Goal: Information Seeking & Learning: Check status

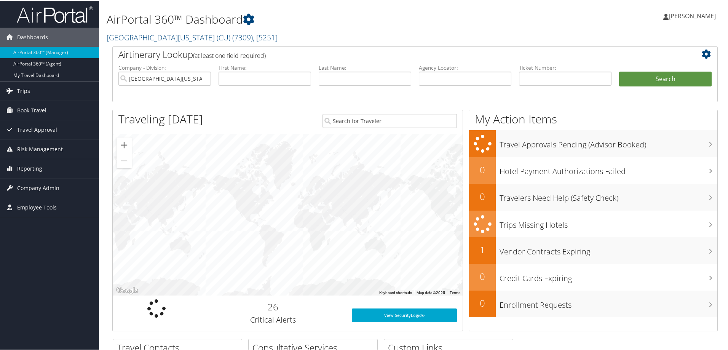
click at [25, 90] on span "Trips" at bounding box center [23, 90] width 13 height 19
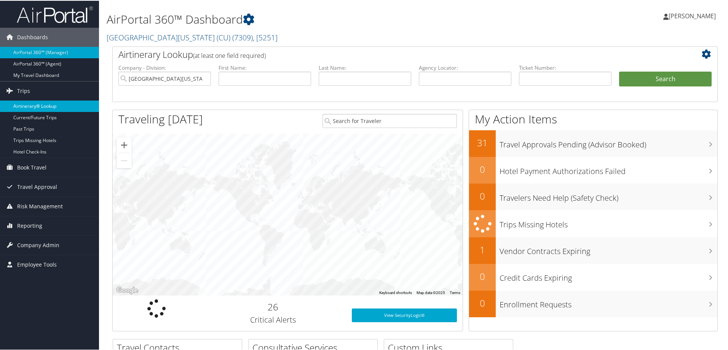
click at [42, 107] on link "Airtinerary® Lookup" at bounding box center [49, 105] width 99 height 11
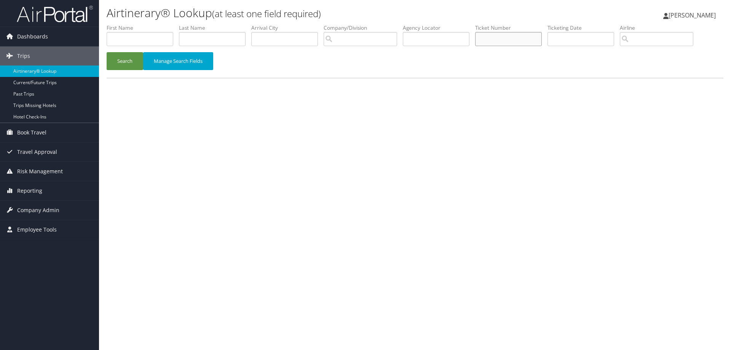
click at [483, 41] on input "text" at bounding box center [508, 39] width 67 height 14
paste input "0167230920056"
type input "0167230920056"
click at [126, 62] on button "Search" at bounding box center [125, 61] width 37 height 18
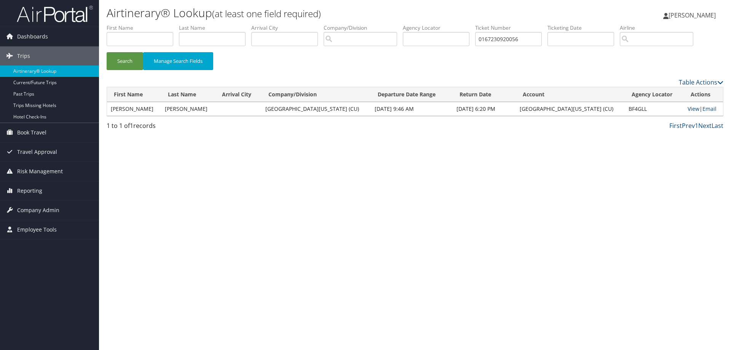
click at [687, 107] on link "View" at bounding box center [693, 108] width 12 height 7
drag, startPoint x: 534, startPoint y: 41, endPoint x: 481, endPoint y: 41, distance: 52.1
click at [481, 41] on input "0167230920056" at bounding box center [508, 39] width 67 height 14
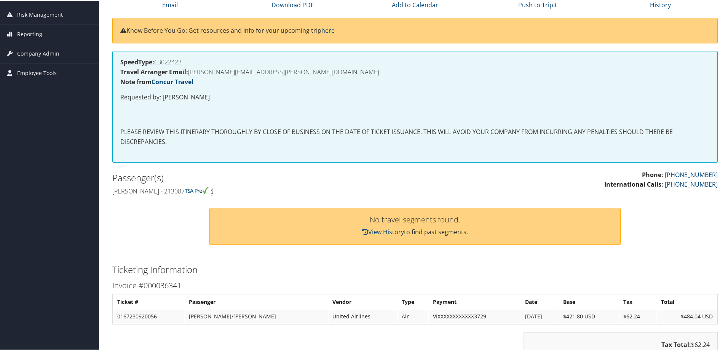
scroll to position [76, 0]
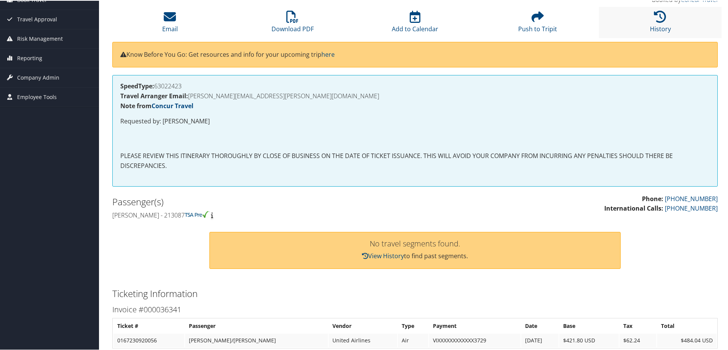
click at [653, 23] on li "History" at bounding box center [660, 21] width 123 height 31
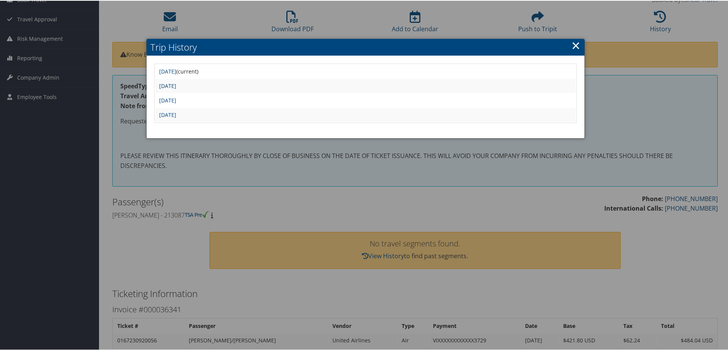
click at [176, 86] on link "Thu Feb 27 21:05:27 MST 2025" at bounding box center [167, 84] width 17 height 7
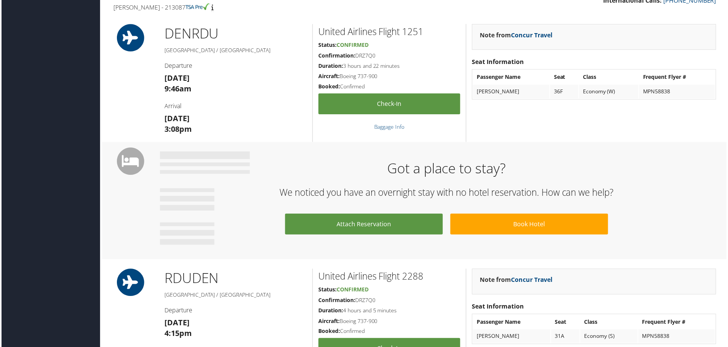
scroll to position [419, 0]
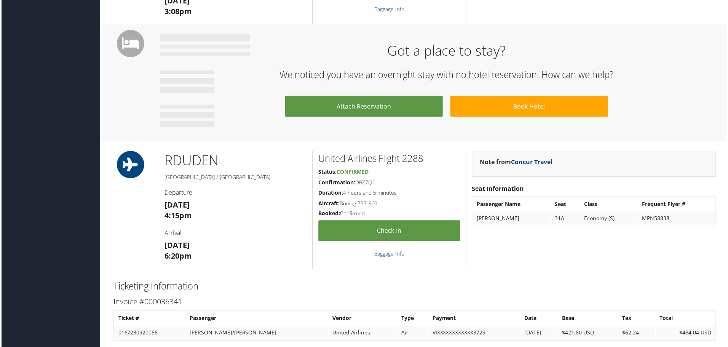
drag, startPoint x: 379, startPoint y: 183, endPoint x: 356, endPoint y: 185, distance: 22.6
click at [356, 185] on h5 "Confirmation: DRZ7Q0" at bounding box center [389, 183] width 142 height 8
copy h5 "DRZ7Q0"
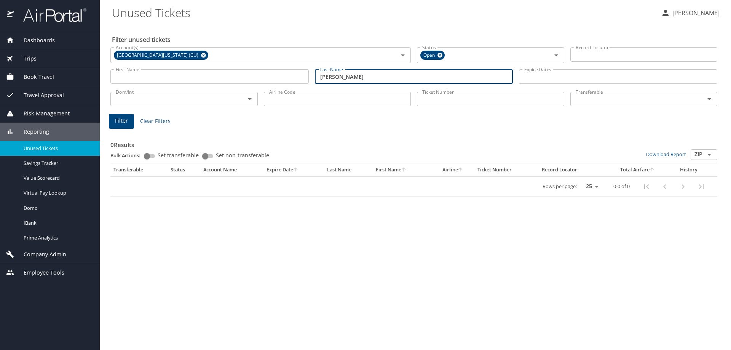
drag, startPoint x: 340, startPoint y: 76, endPoint x: 304, endPoint y: 78, distance: 36.6
click at [304, 78] on div "First Name First Name Last Name [PERSON_NAME] Last Name Expire Dates Expire Dat…" at bounding box center [413, 76] width 613 height 27
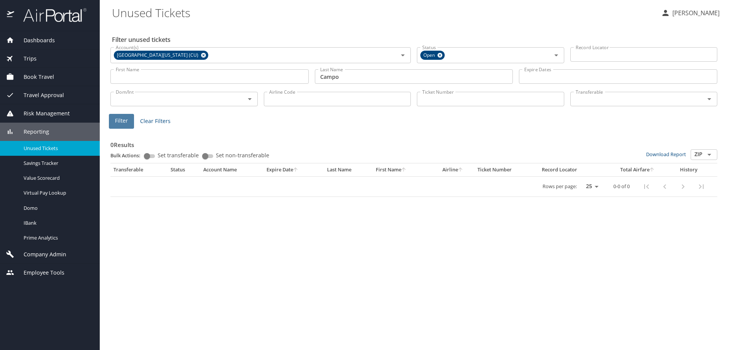
click at [126, 116] on span "Filter" at bounding box center [121, 121] width 13 height 10
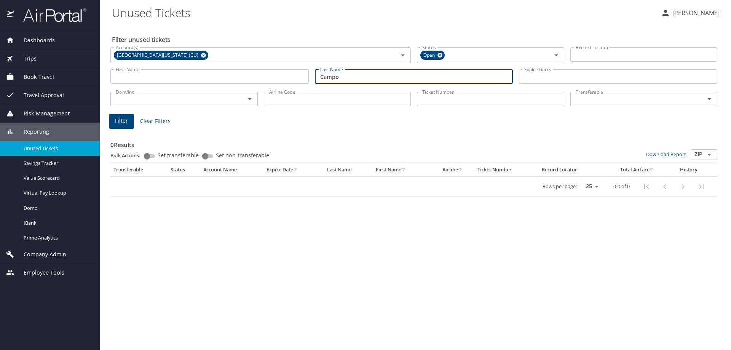
click at [328, 76] on input "Campo" at bounding box center [414, 76] width 198 height 14
click at [121, 129] on div "0 Results Bulk Actions: Set transferable Set non-transferable Download Report Z…" at bounding box center [413, 162] width 613 height 76
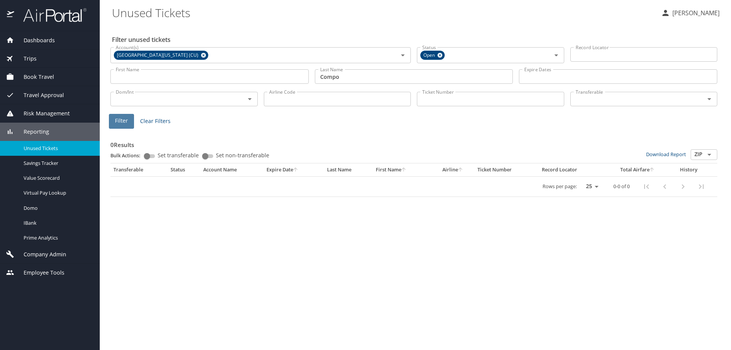
click at [124, 116] on span "Filter" at bounding box center [121, 121] width 13 height 10
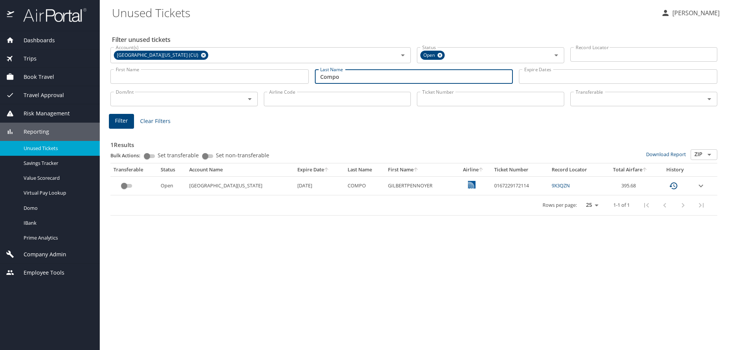
drag, startPoint x: 351, startPoint y: 79, endPoint x: 306, endPoint y: 76, distance: 44.6
click at [306, 76] on div "First Name First Name Last Name Compo Last Name Expire Dates Expire Dates" at bounding box center [413, 76] width 613 height 27
click at [113, 120] on button "Filter" at bounding box center [121, 121] width 25 height 15
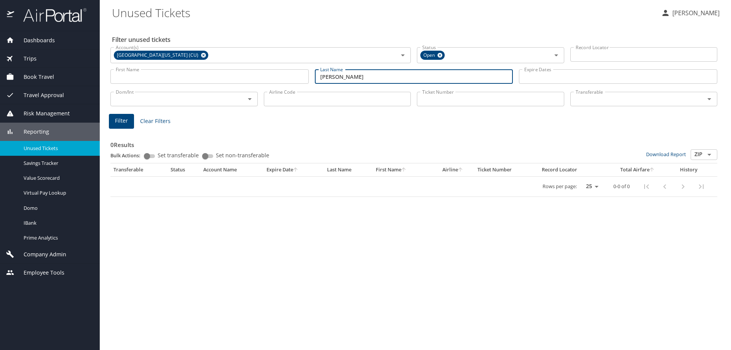
click at [335, 77] on input "[PERSON_NAME]" at bounding box center [414, 76] width 198 height 14
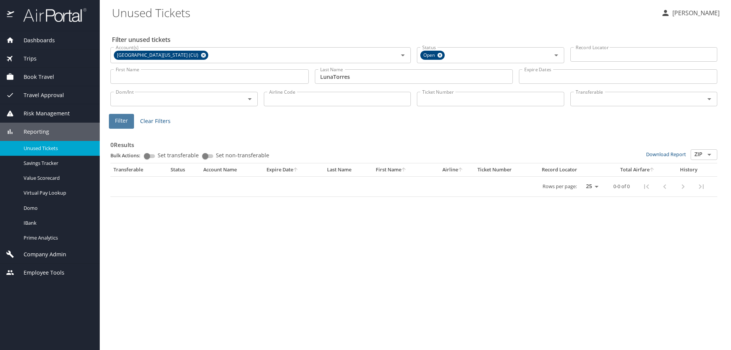
click at [120, 120] on span "Filter" at bounding box center [121, 121] width 13 height 10
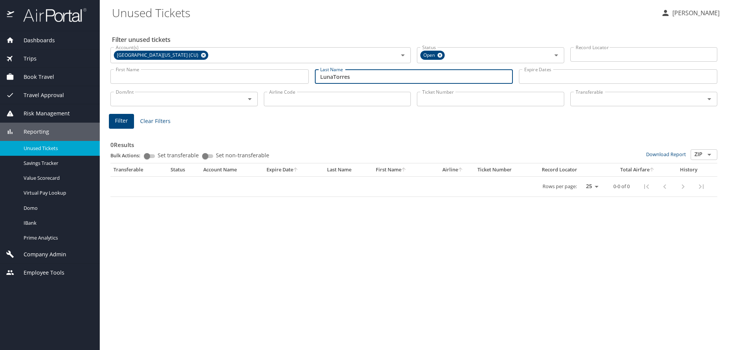
drag, startPoint x: 398, startPoint y: 74, endPoint x: 280, endPoint y: 85, distance: 117.7
click at [280, 85] on div "First Name First Name Last Name [PERSON_NAME] Last Name Expire Dates Expire Dat…" at bounding box center [413, 76] width 613 height 27
type input "[PERSON_NAME]"
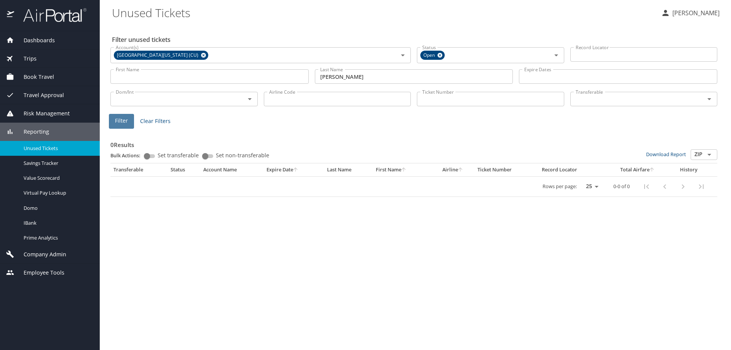
click at [116, 116] on span "Filter" at bounding box center [121, 121] width 13 height 10
